Goal: Information Seeking & Learning: Understand process/instructions

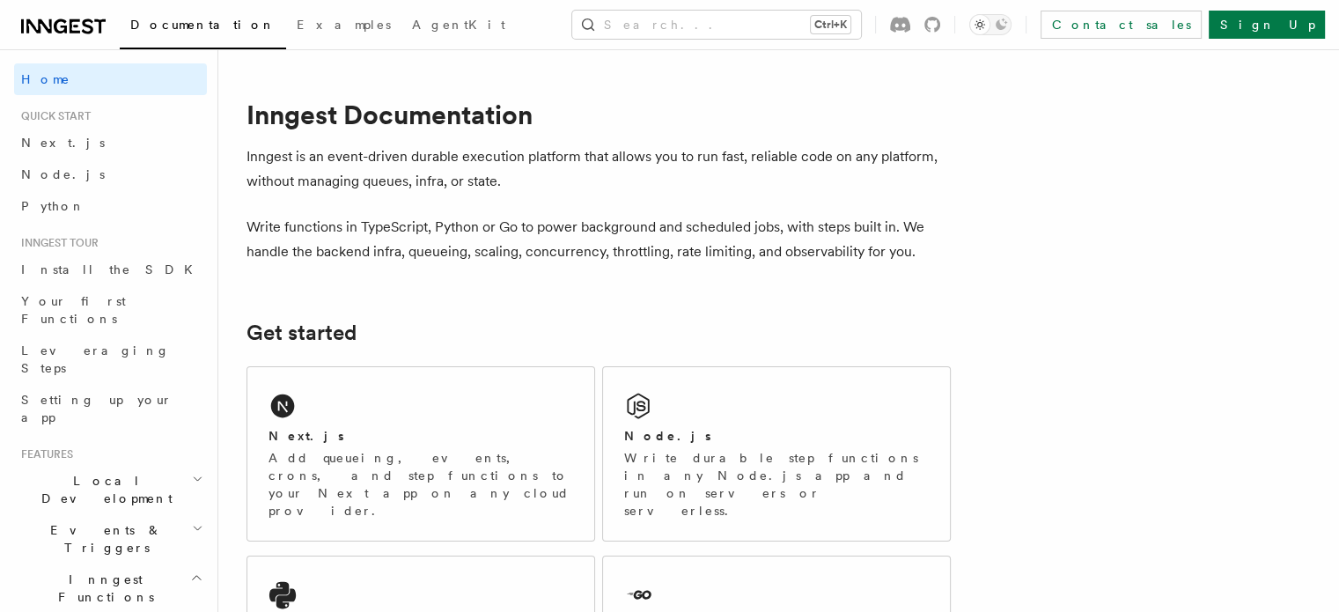
click at [412, 408] on div "Next.js Add queueing, events, crons, and step functions to your Next app on any…" at bounding box center [420, 453] width 347 height 173
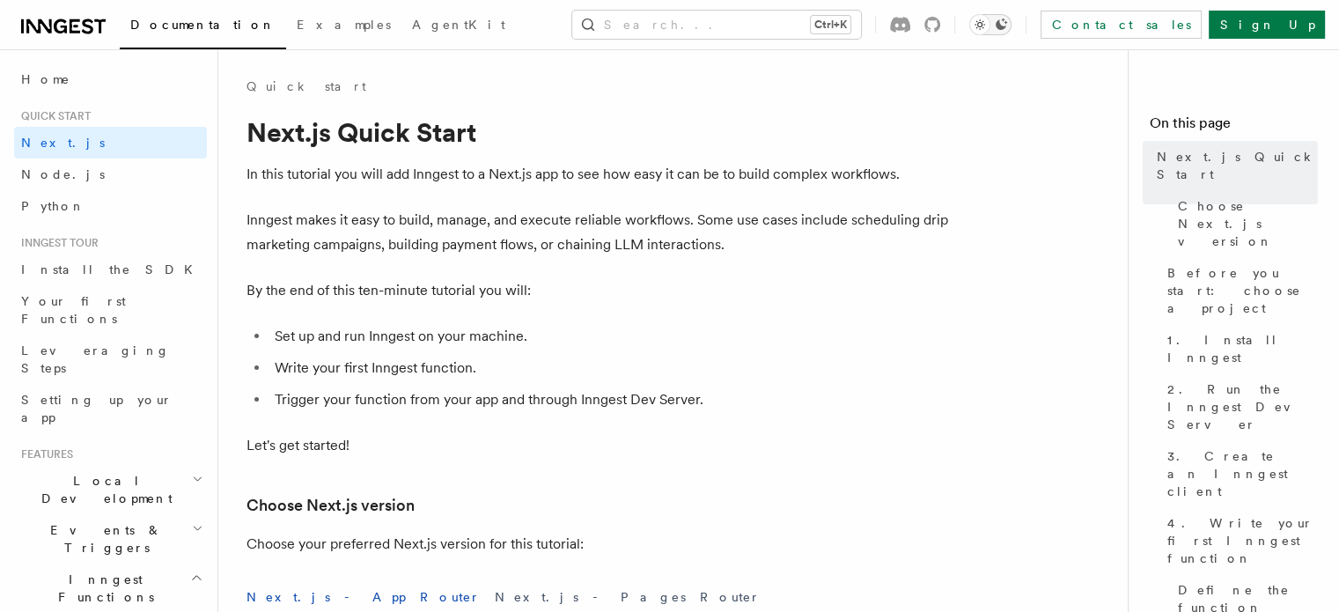
click at [989, 31] on icon "Toggle dark mode" at bounding box center [980, 25] width 18 height 18
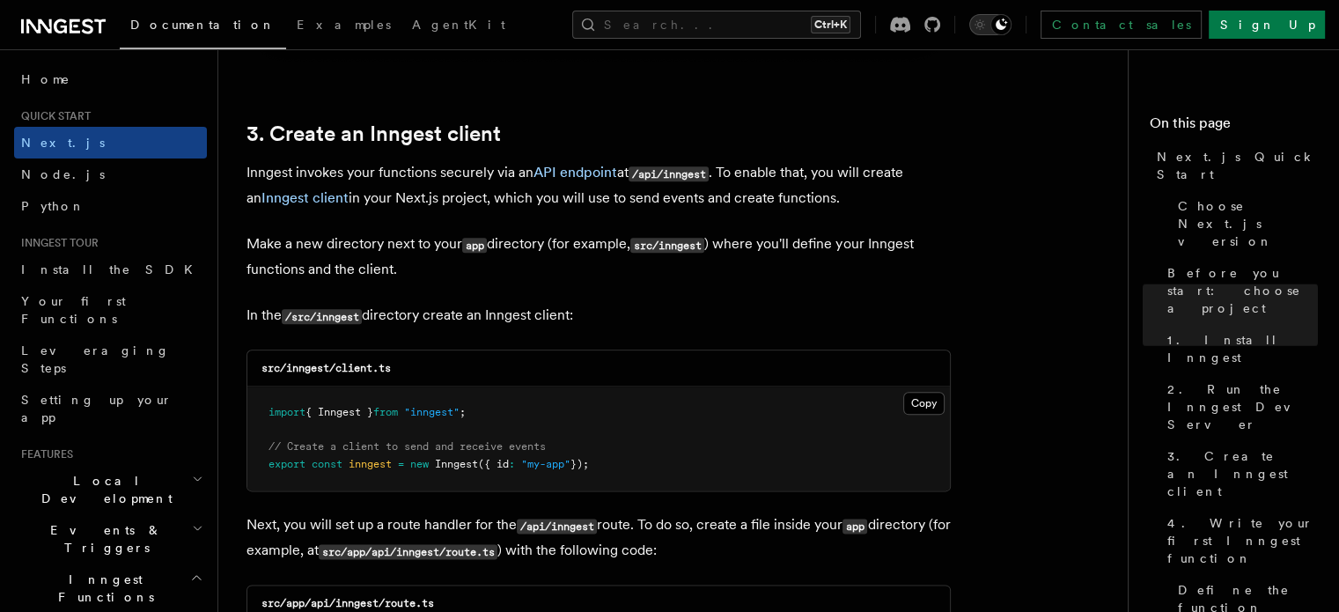
scroll to position [11258, 0]
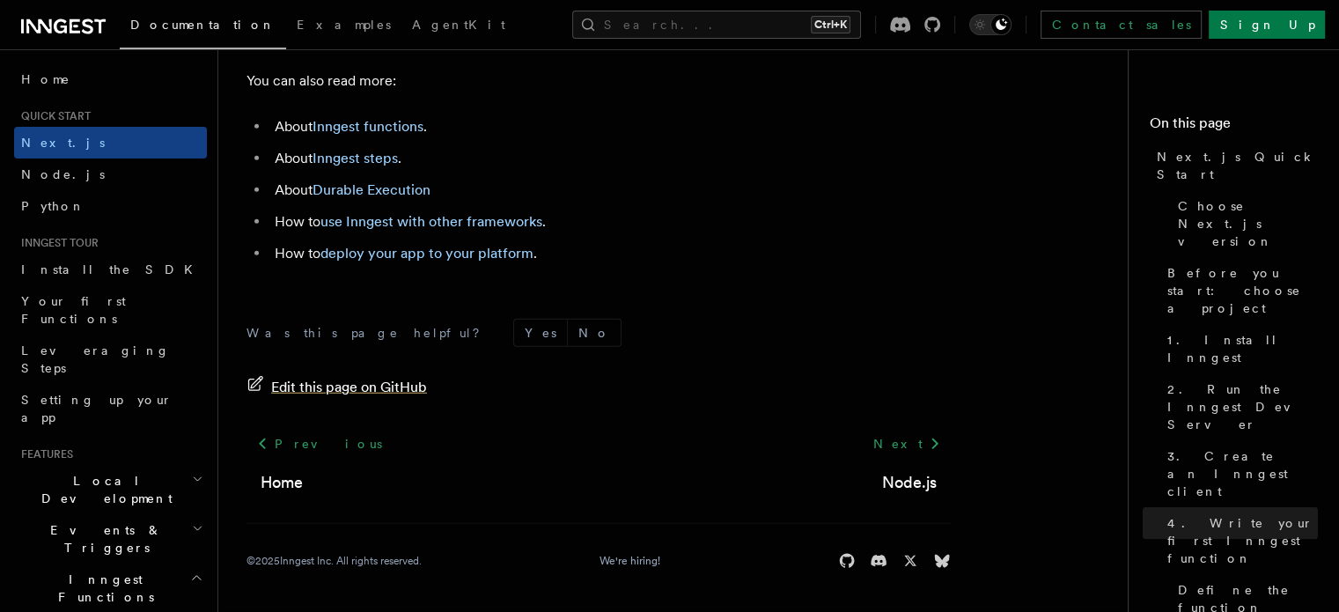
click at [308, 383] on span "Edit this page on GitHub" at bounding box center [349, 387] width 156 height 25
click at [940, 30] on icon at bounding box center [933, 25] width 16 height 16
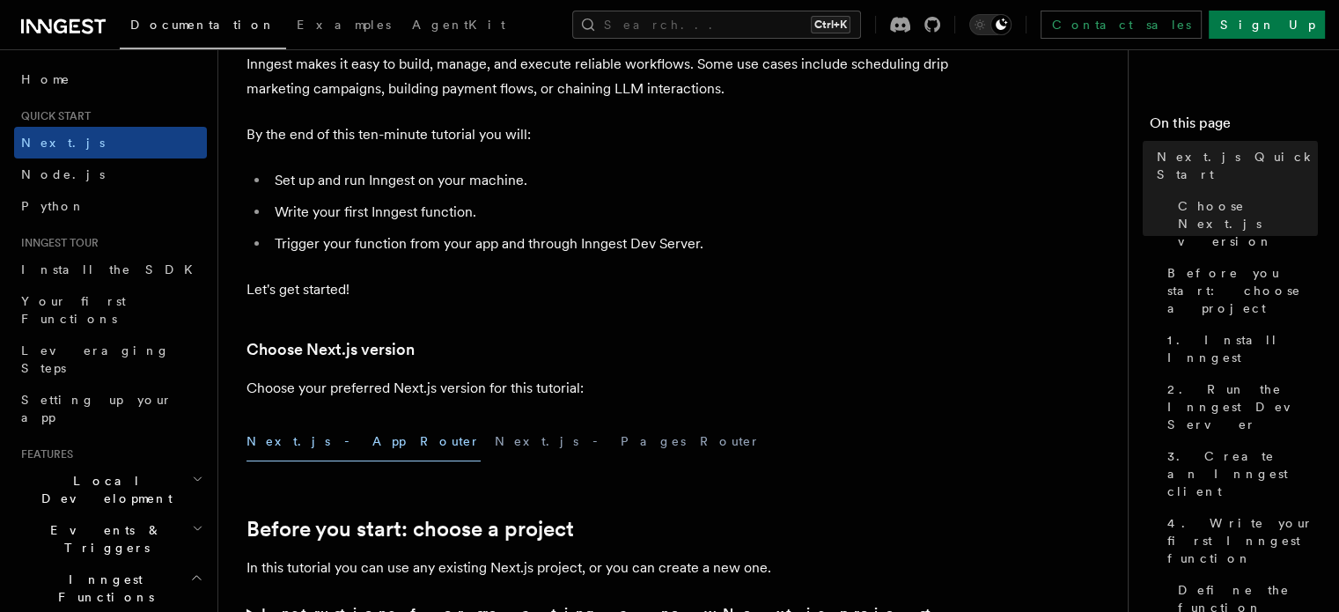
scroll to position [0, 0]
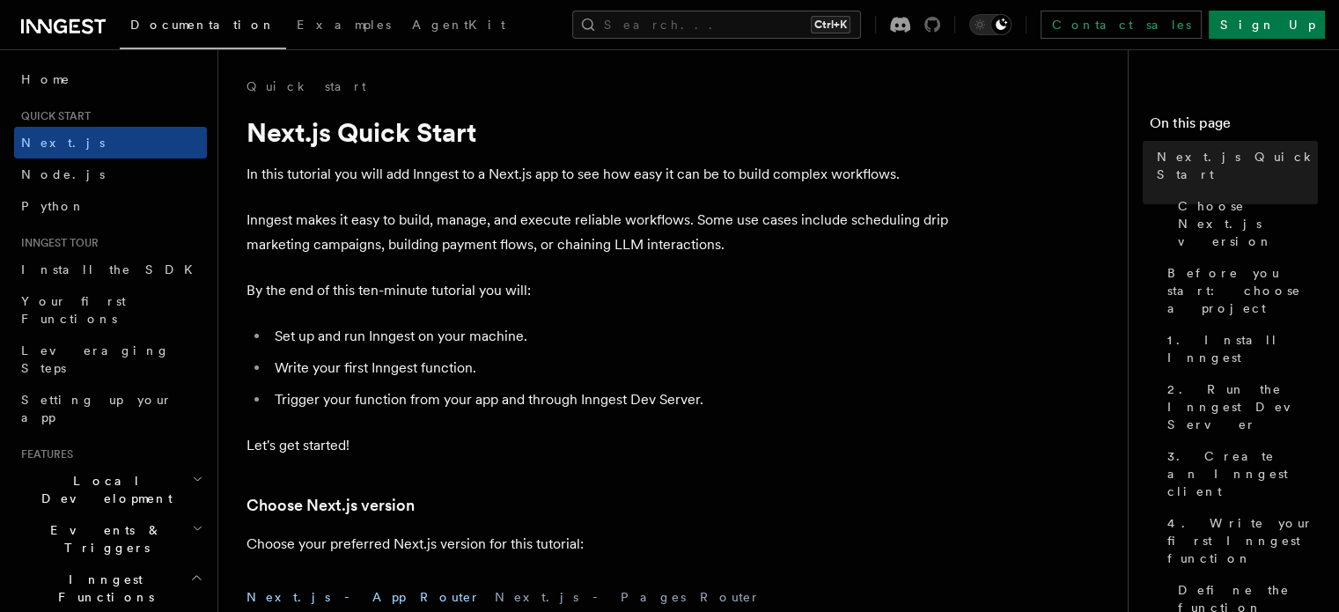
click at [940, 27] on icon at bounding box center [933, 25] width 16 height 16
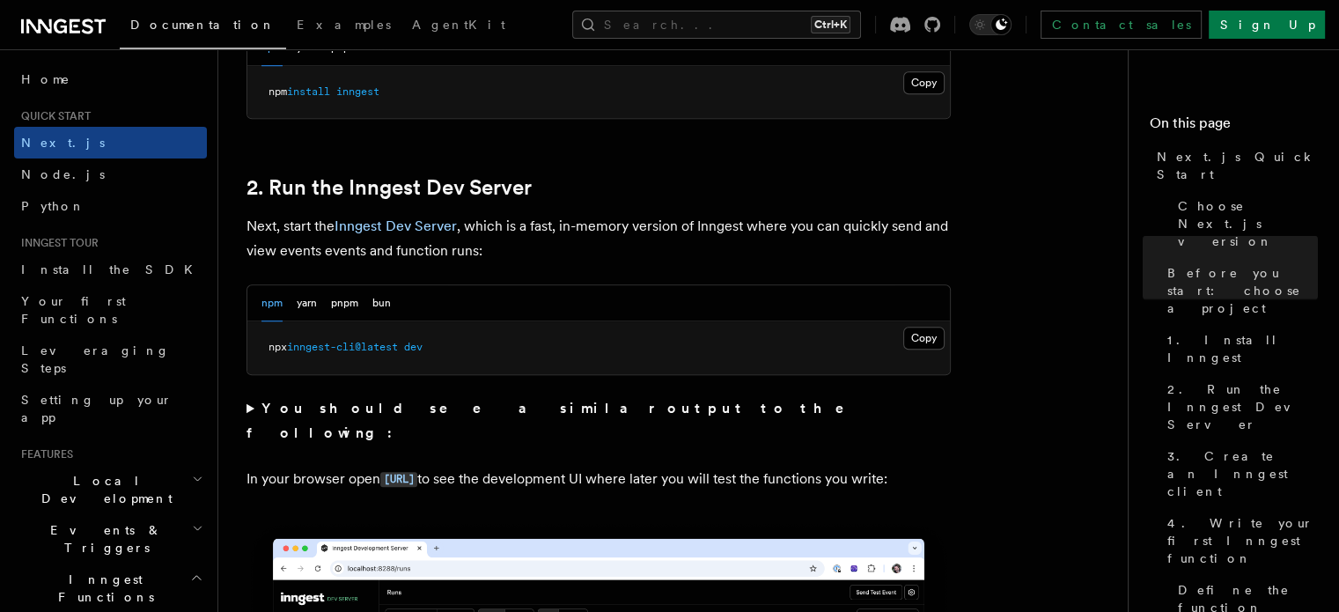
scroll to position [1132, 0]
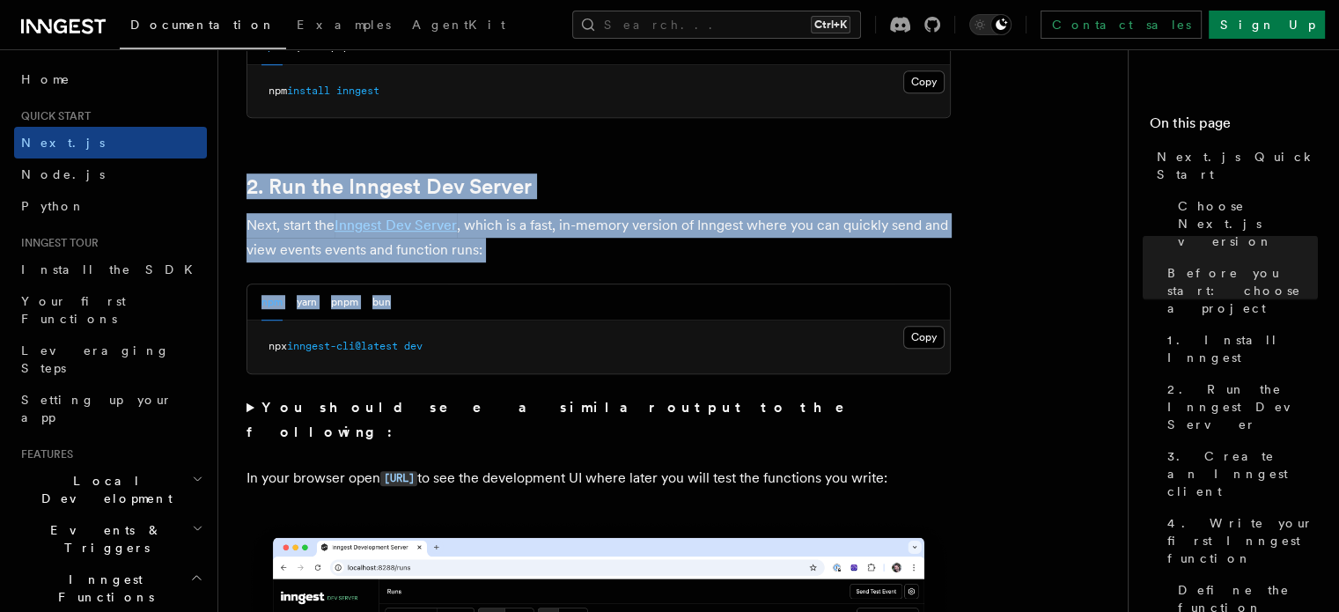
drag, startPoint x: 244, startPoint y: 170, endPoint x: 521, endPoint y: 266, distance: 293.5
copy article "2. Run the Inngest Dev Server Next, start the Inngest Dev Server , which is a f…"
click at [402, 177] on link "2. Run the Inngest Dev Server" at bounding box center [389, 186] width 285 height 25
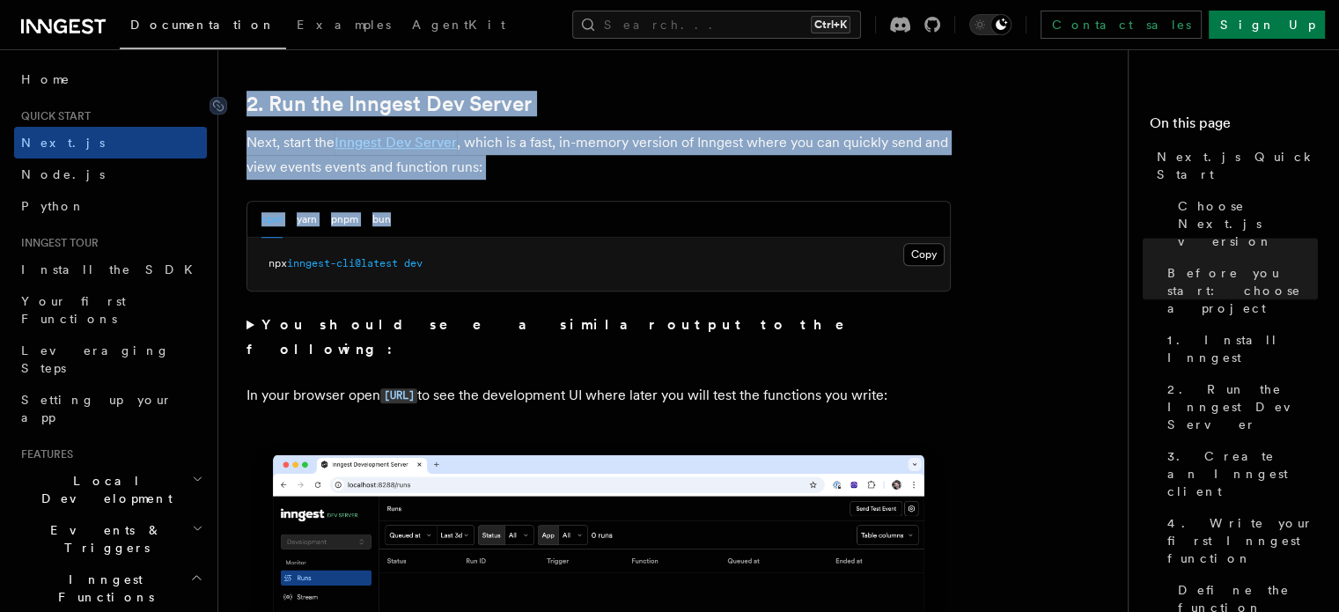
scroll to position [1221, 0]
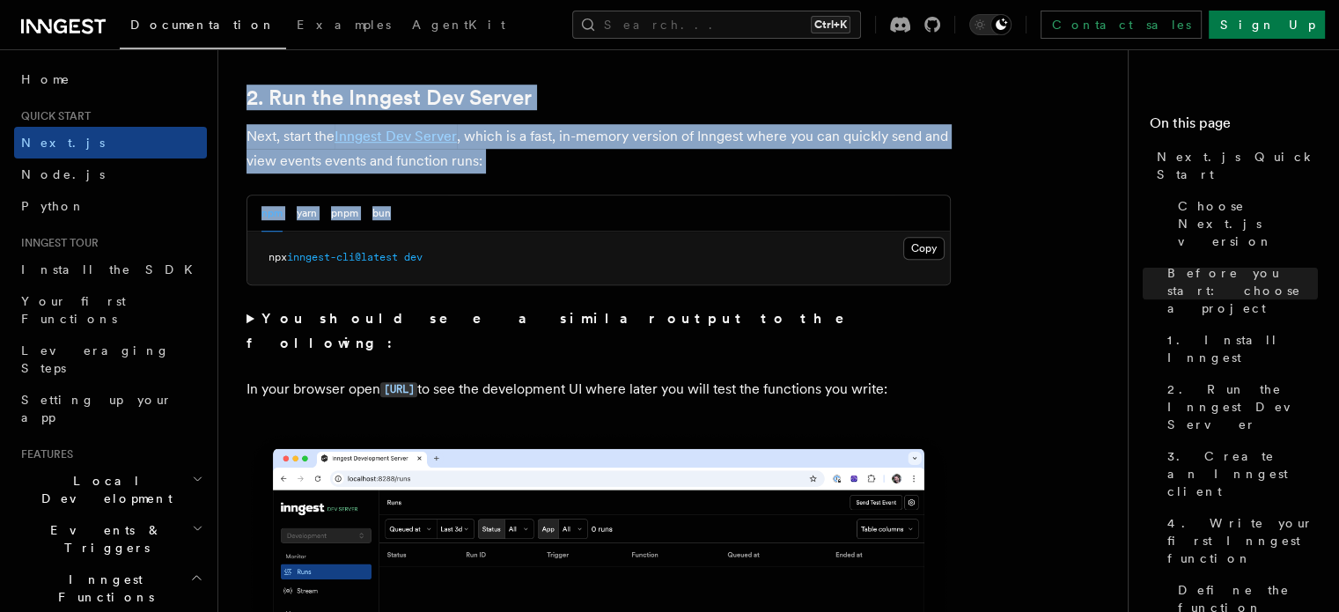
click at [561, 146] on p "Next, start the Inngest Dev Server , which is a fast, in-memory version of Inng…" at bounding box center [599, 148] width 704 height 49
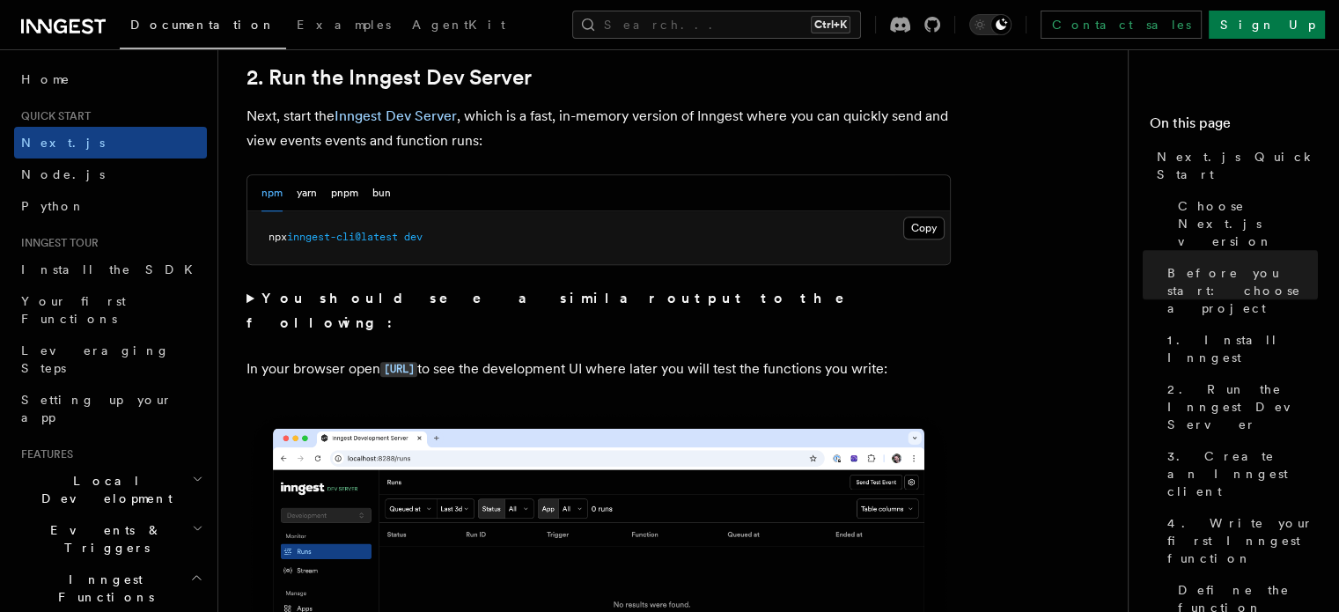
scroll to position [1247, 0]
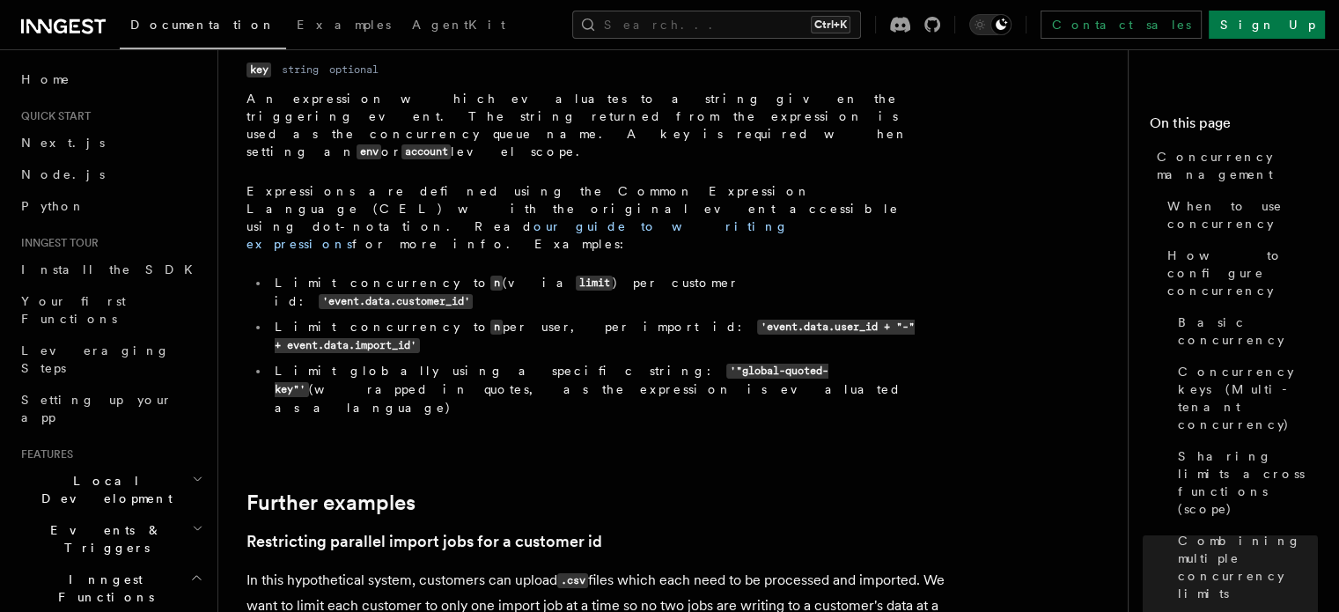
scroll to position [6675, 0]
